Goal: Task Accomplishment & Management: Use online tool/utility

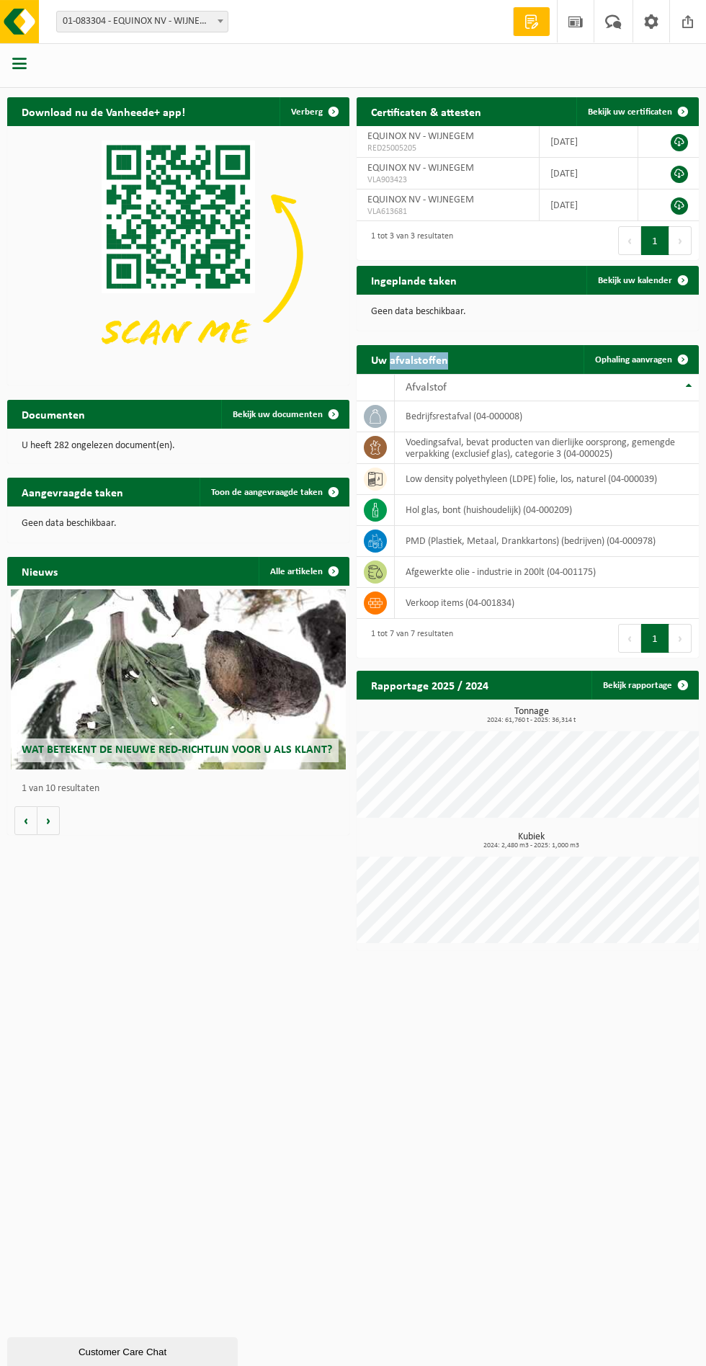
click at [603, 542] on td "PMD (Plastiek, Metaal, Drankkartons) (bedrijven) (04-000978)" at bounding box center [547, 541] width 304 height 31
click at [493, 540] on td "PMD (Plastiek, Metaal, Drankkartons) (bedrijven) (04-000978)" at bounding box center [547, 541] width 304 height 31
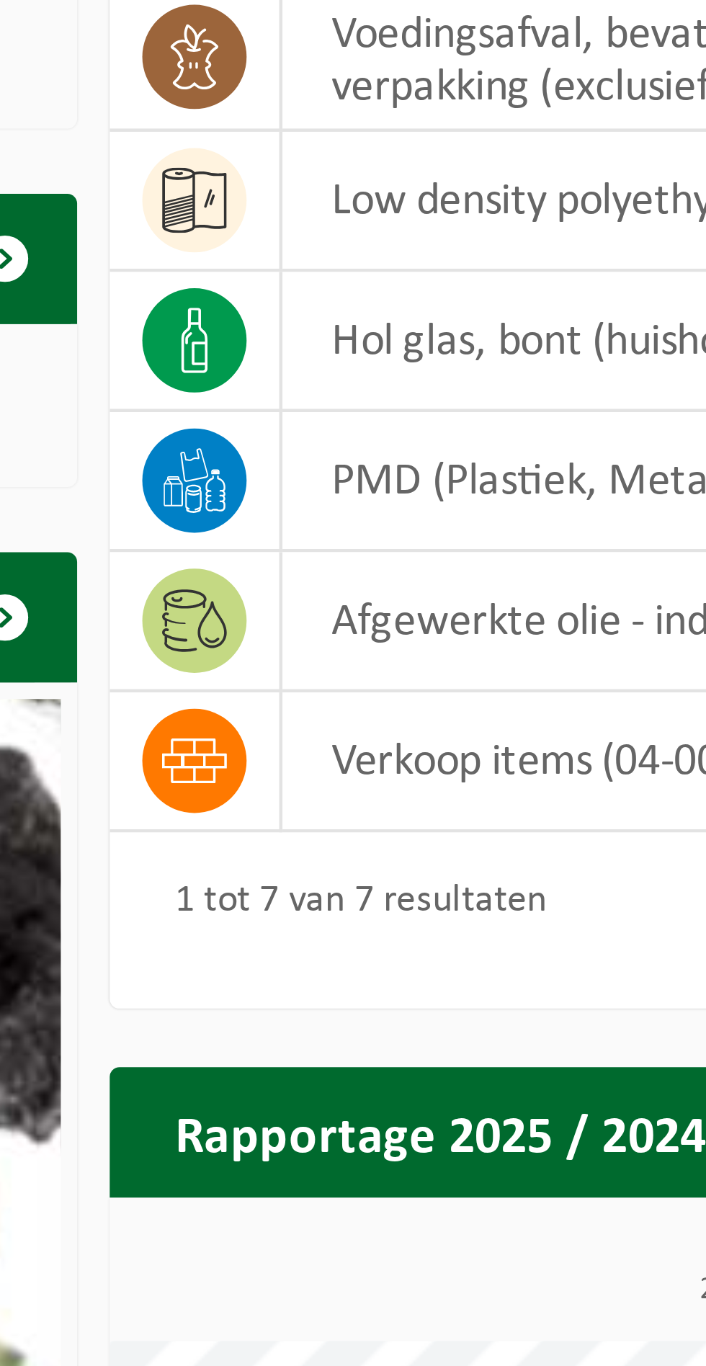
click at [378, 536] on icon at bounding box center [375, 541] width 14 height 14
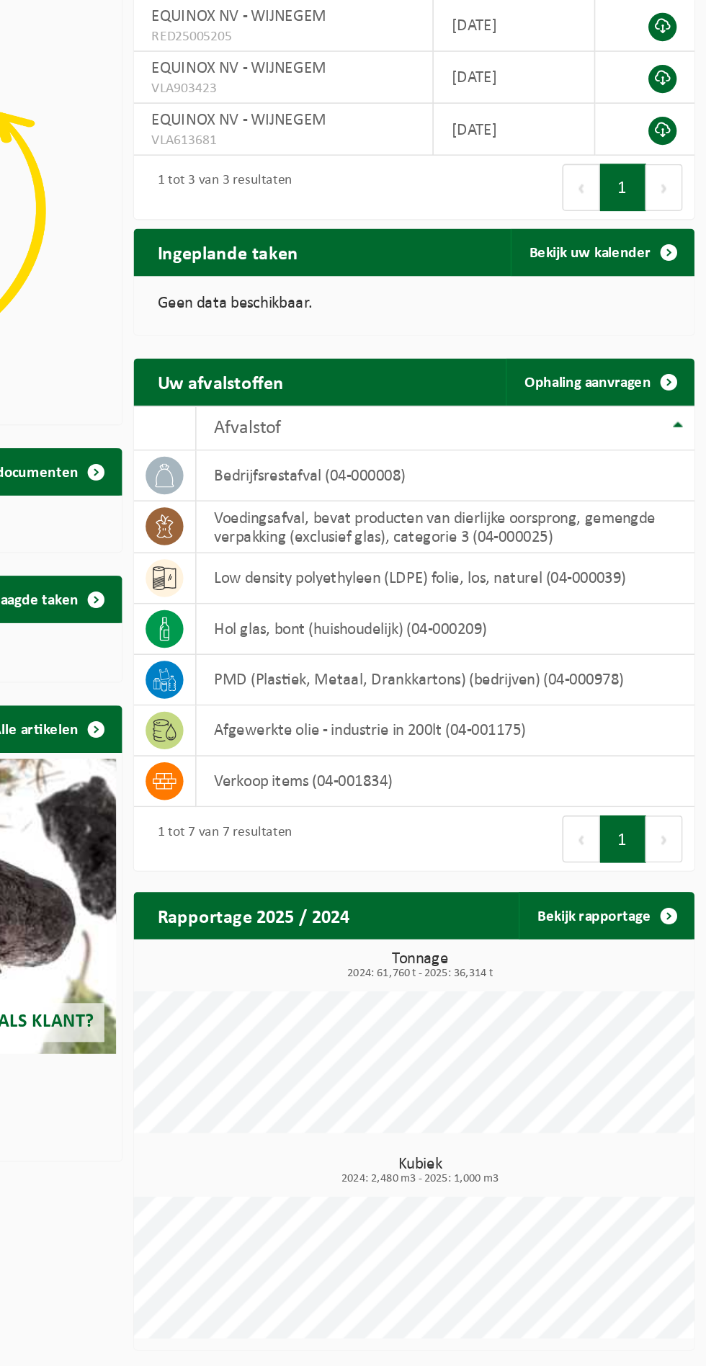
click at [652, 349] on link "Ophaling aanvragen" at bounding box center [641, 359] width 114 height 29
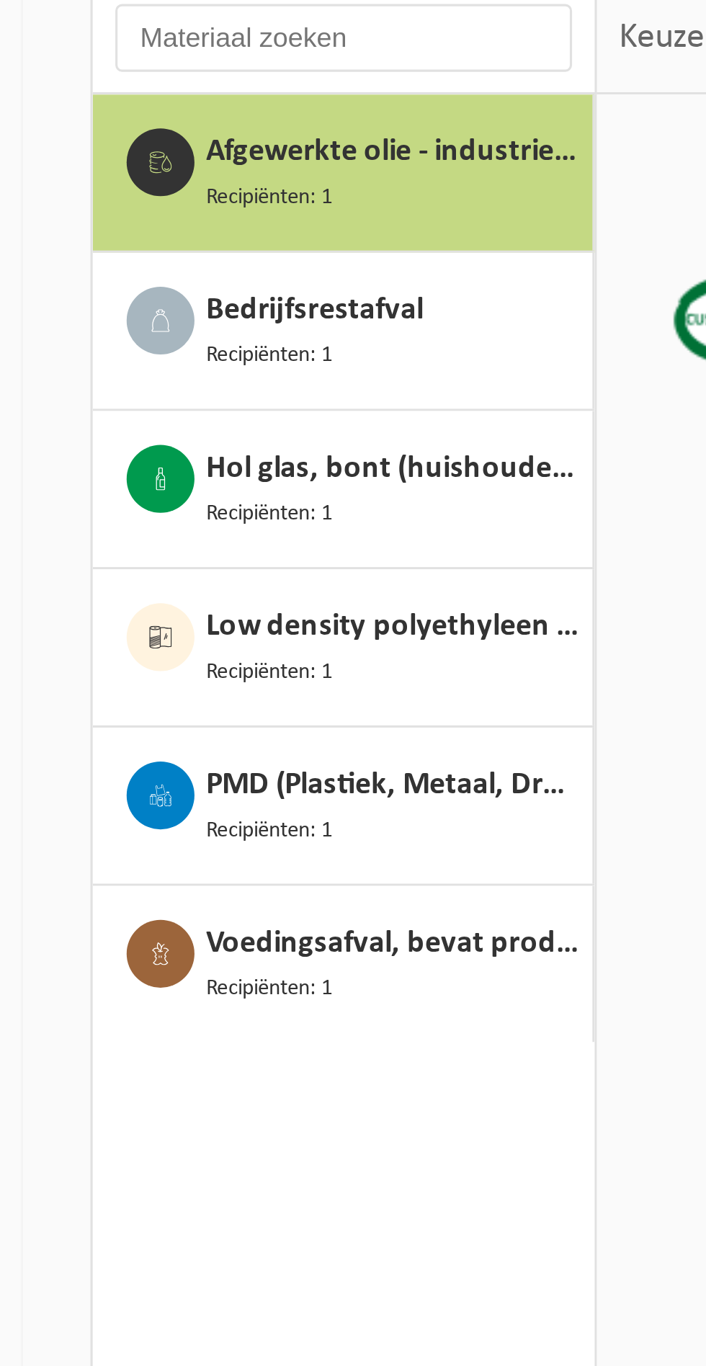
click at [138, 437] on span "PMD (Plastiek, Metaal, Drankkartons) (bedrijven)" at bounding box center [126, 437] width 120 height 16
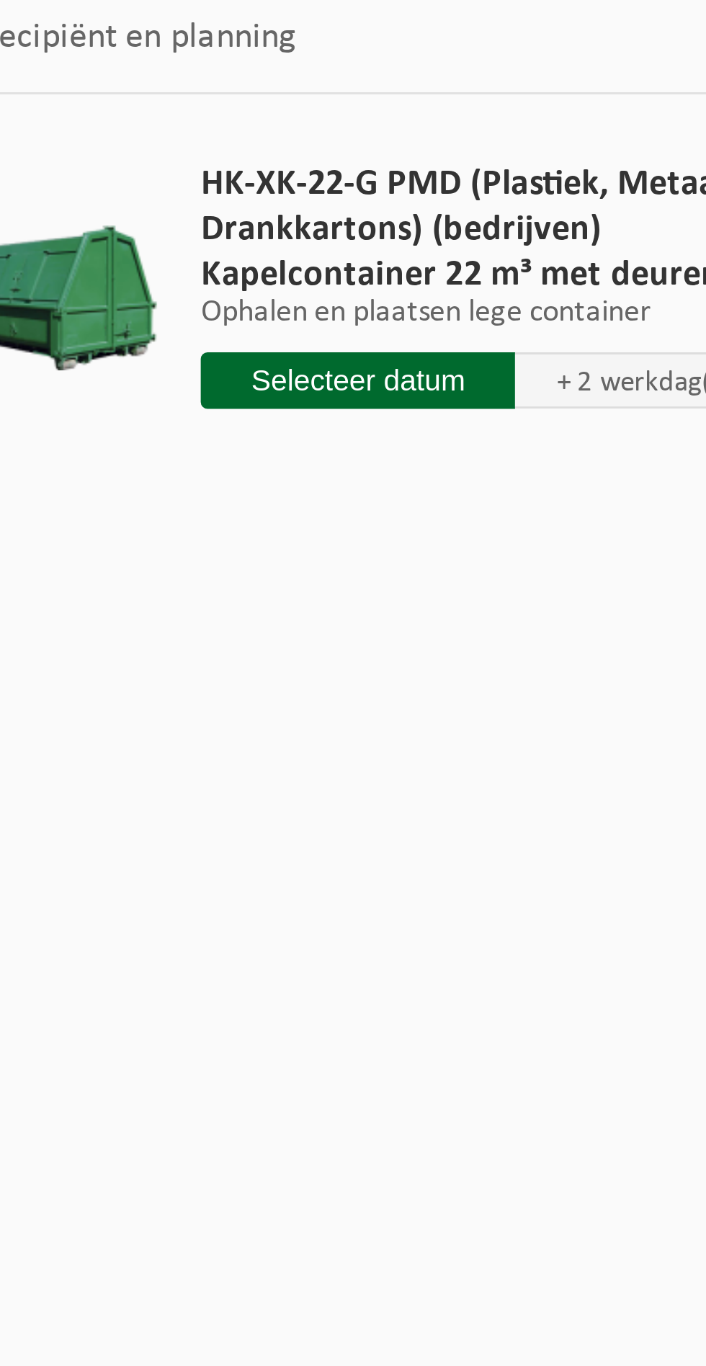
click at [371, 305] on input "text" at bounding box center [346, 307] width 100 height 18
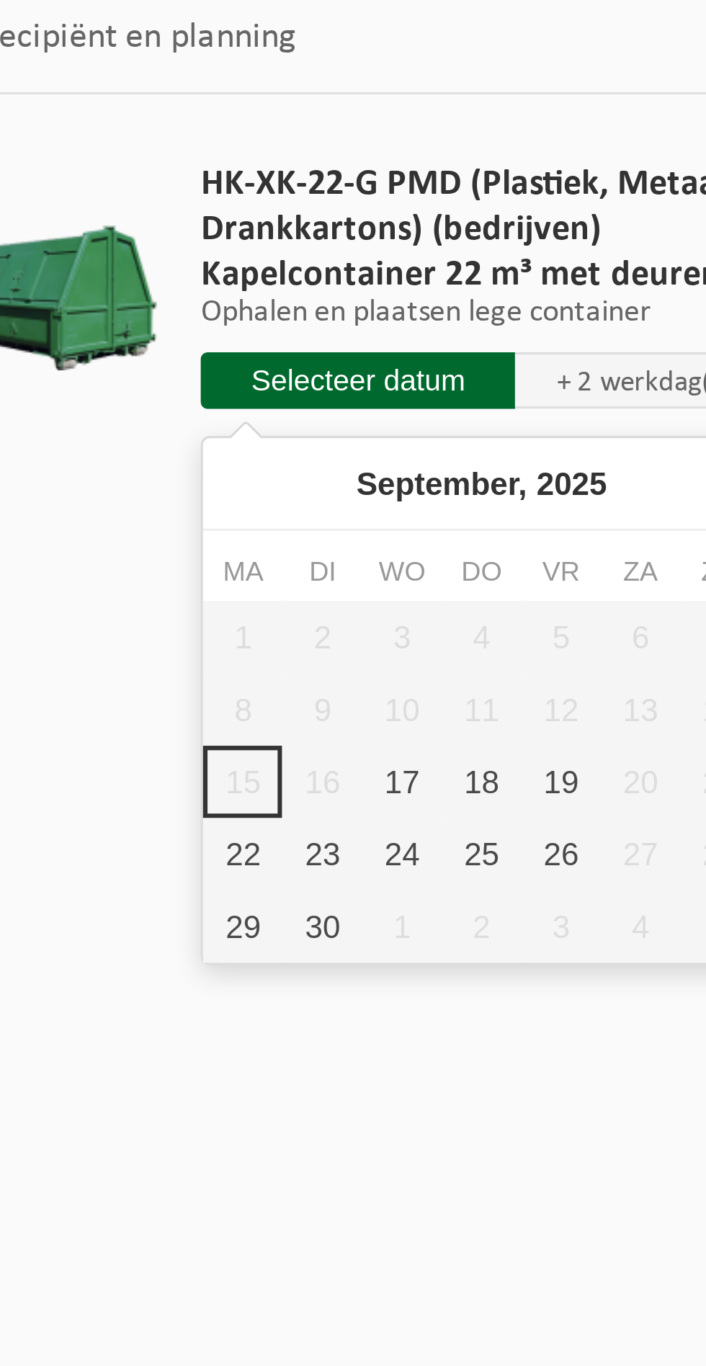
click at [362, 434] on div "17" at bounding box center [360, 435] width 25 height 23
type input "Van 2025-09-17"
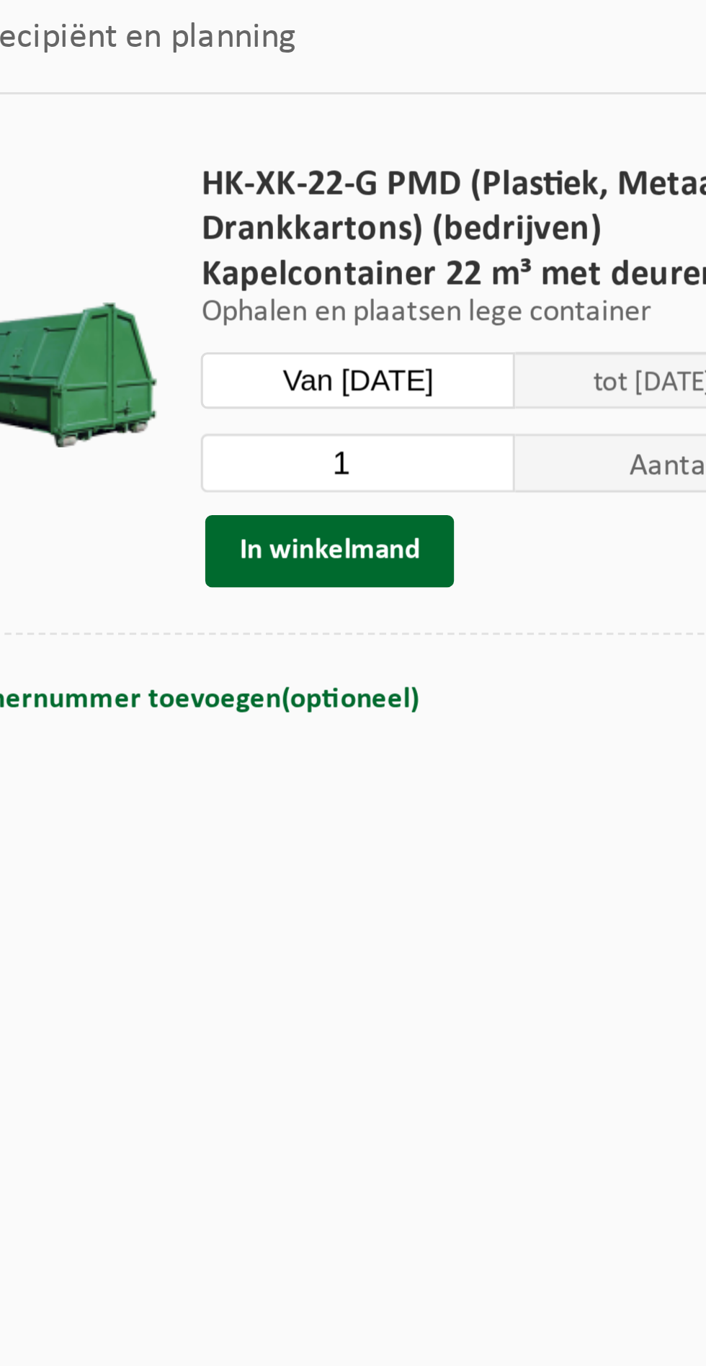
click at [355, 357] on button "In winkelmand" at bounding box center [337, 361] width 79 height 23
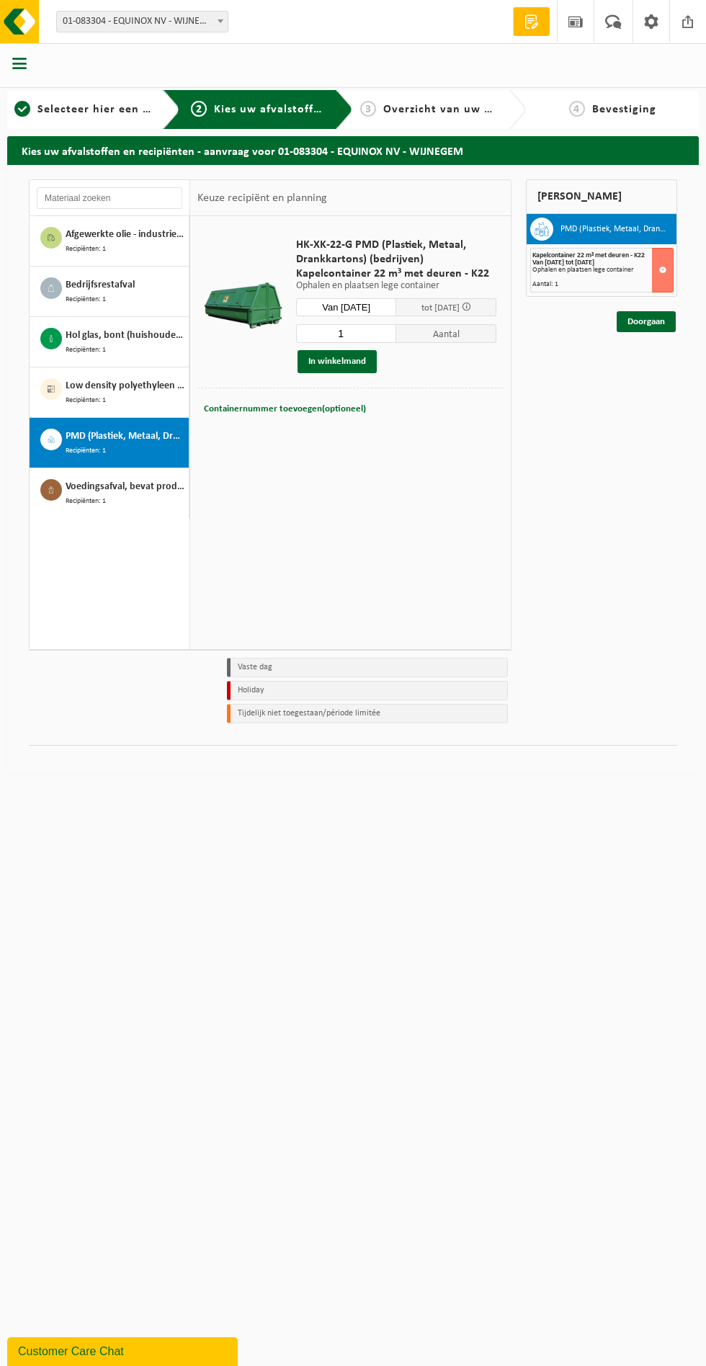
click at [323, 361] on button "In winkelmand" at bounding box center [337, 361] width 79 height 23
click at [654, 316] on link "Doorgaan" at bounding box center [646, 321] width 59 height 21
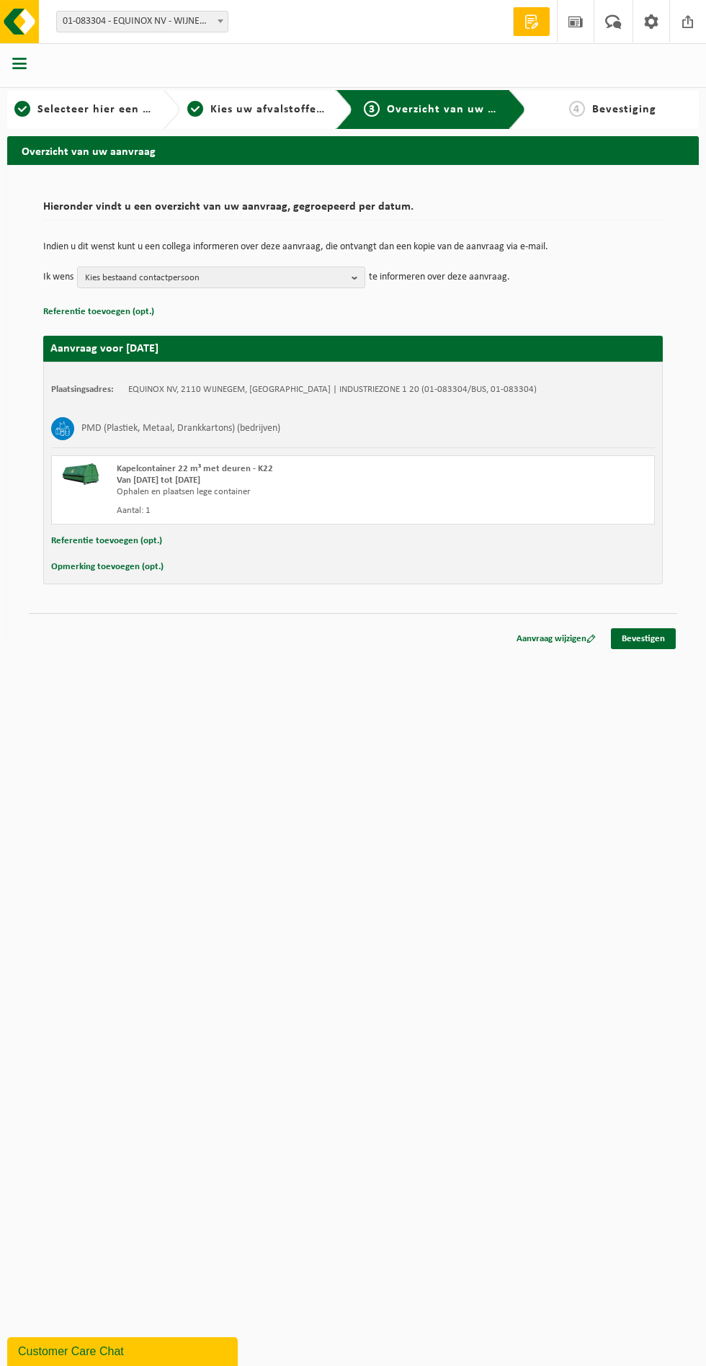
click at [650, 638] on link "Bevestigen" at bounding box center [643, 638] width 65 height 21
